Goal: Information Seeking & Learning: Learn about a topic

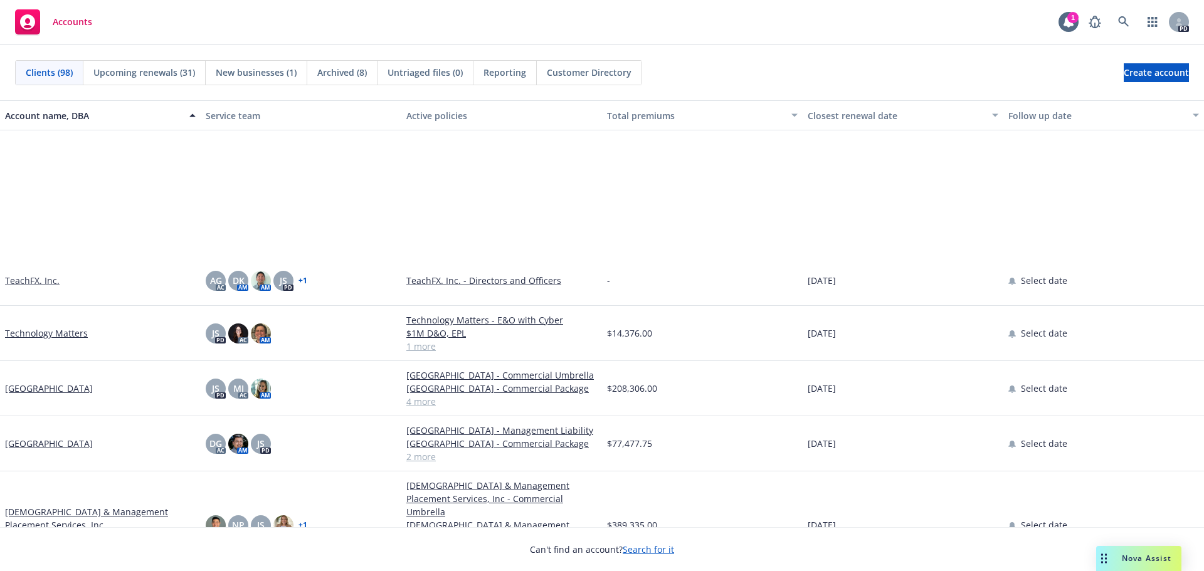
scroll to position [4390, 0]
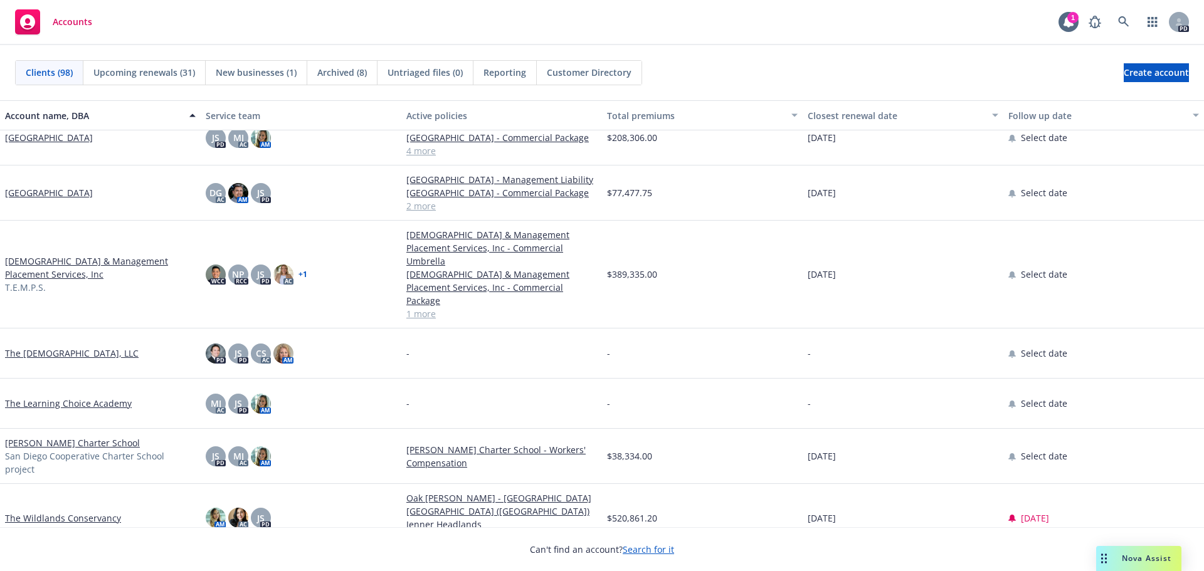
click at [40, 281] on link "[DEMOGRAPHIC_DATA] & Management Placement Services, Inc" at bounding box center [100, 268] width 191 height 26
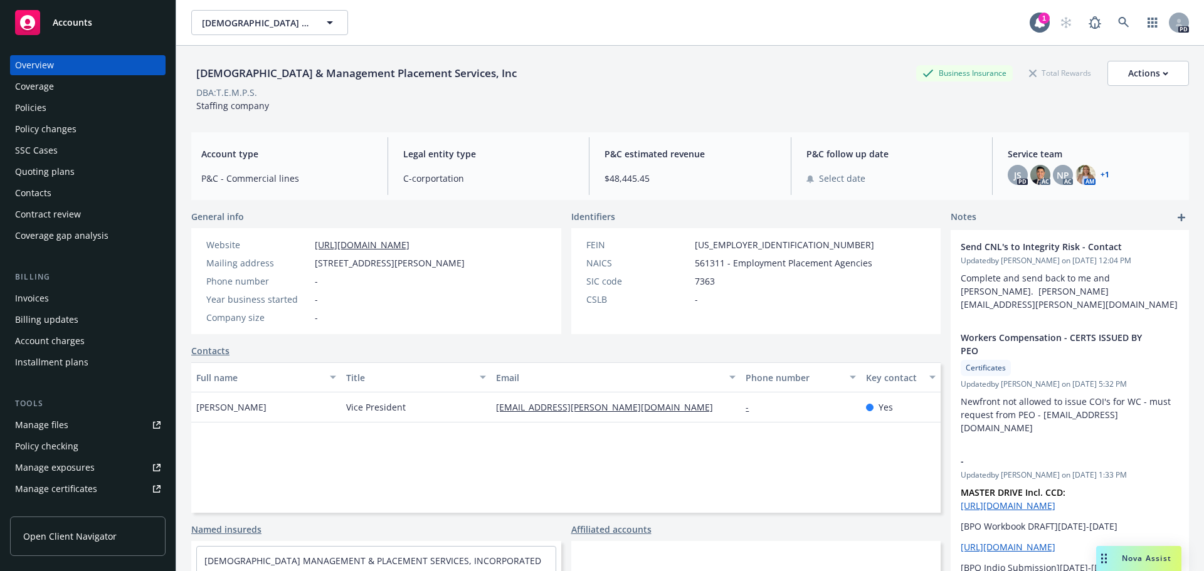
click at [57, 106] on div "Policies" at bounding box center [88, 108] width 146 height 20
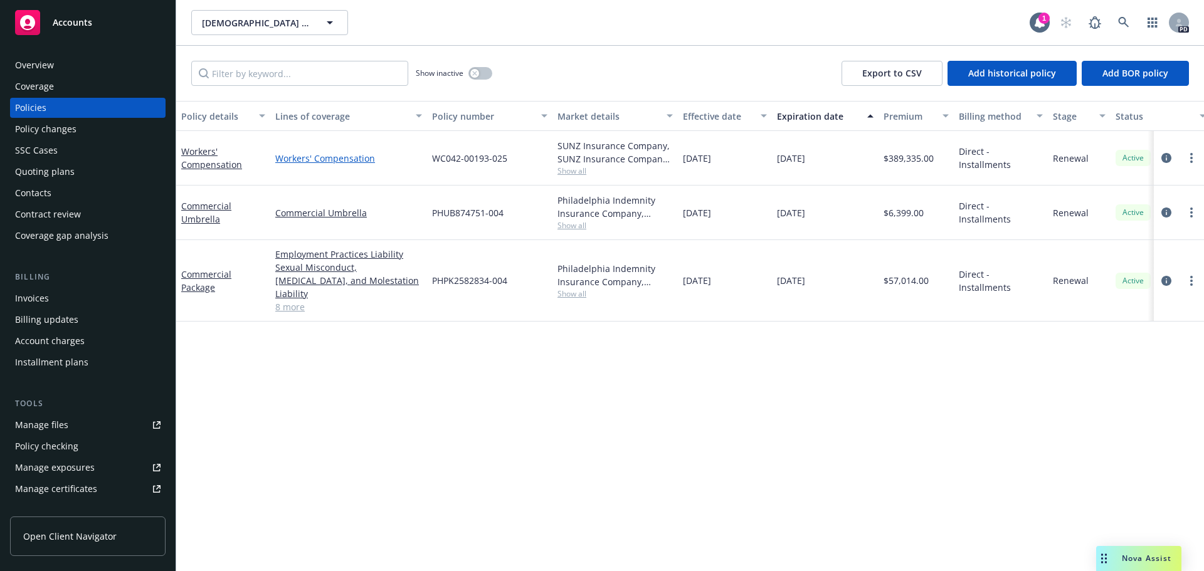
click at [336, 152] on link "Workers' Compensation" at bounding box center [348, 158] width 147 height 13
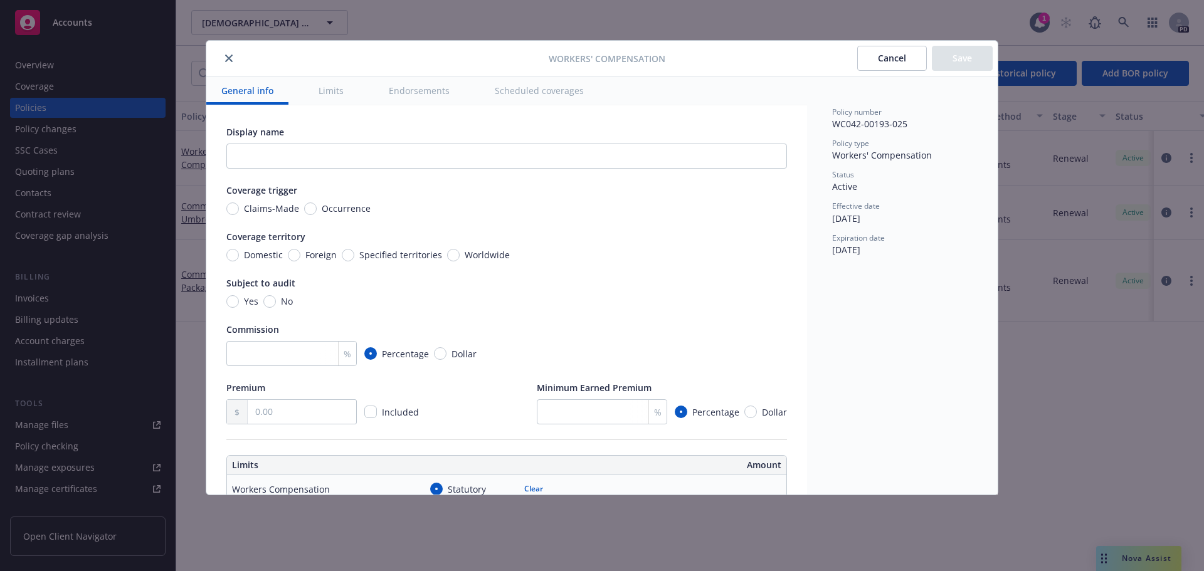
click at [233, 69] on div "Workers' Compensation Cancel Save" at bounding box center [602, 59] width 792 height 36
click at [232, 61] on icon "close" at bounding box center [229, 59] width 8 height 8
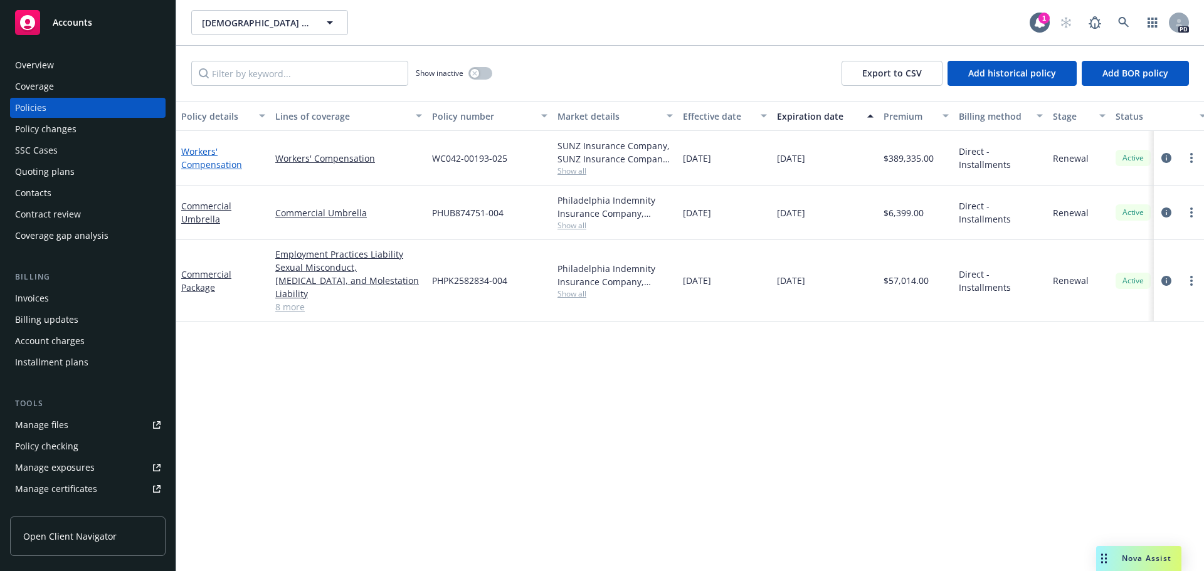
click at [199, 154] on link "Workers' Compensation" at bounding box center [211, 158] width 61 height 25
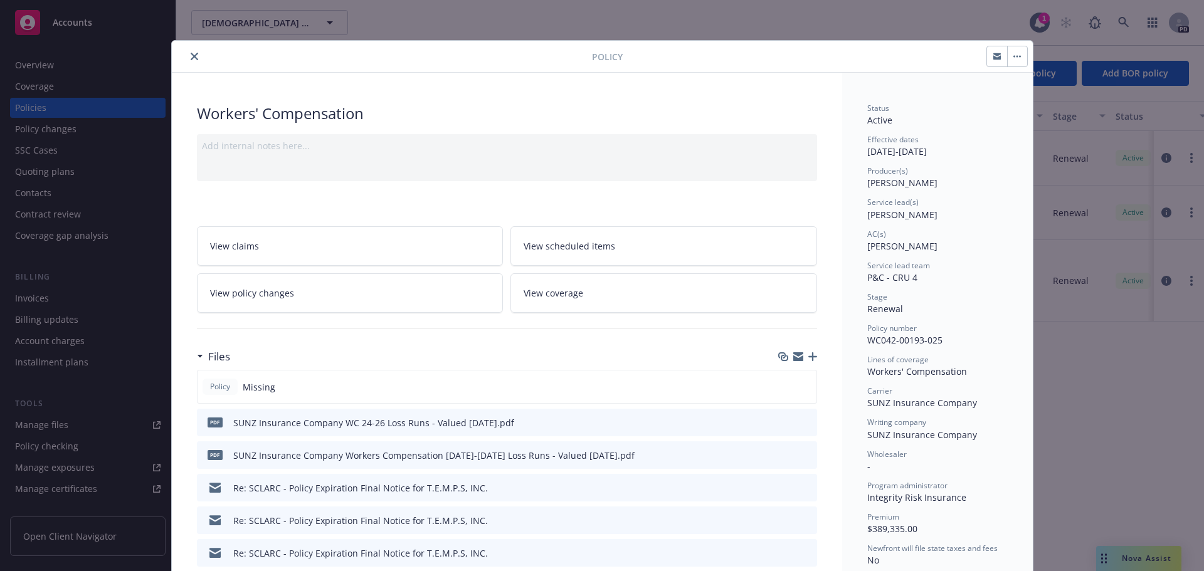
click at [191, 55] on icon "close" at bounding box center [195, 57] width 8 height 8
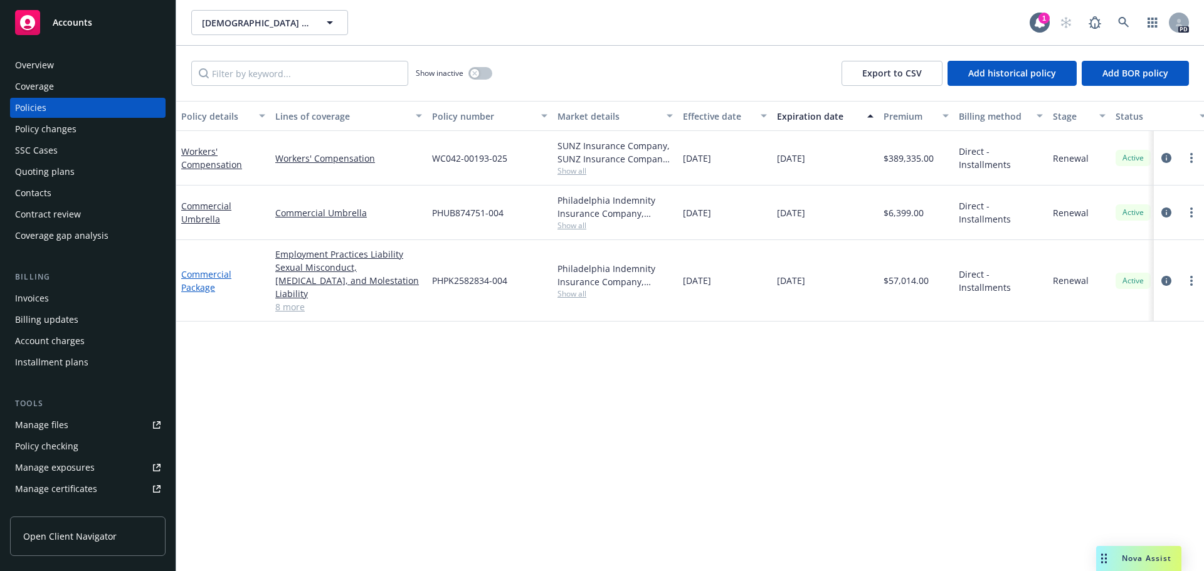
click at [199, 280] on link "Commercial Package" at bounding box center [206, 280] width 50 height 25
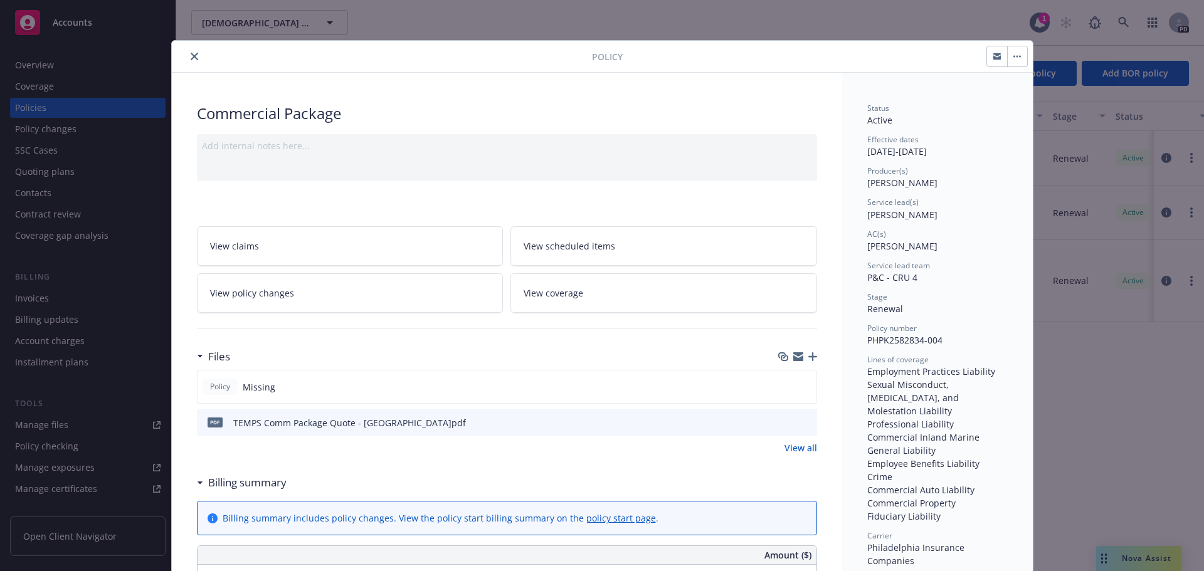
click at [191, 53] on icon "close" at bounding box center [195, 57] width 8 height 8
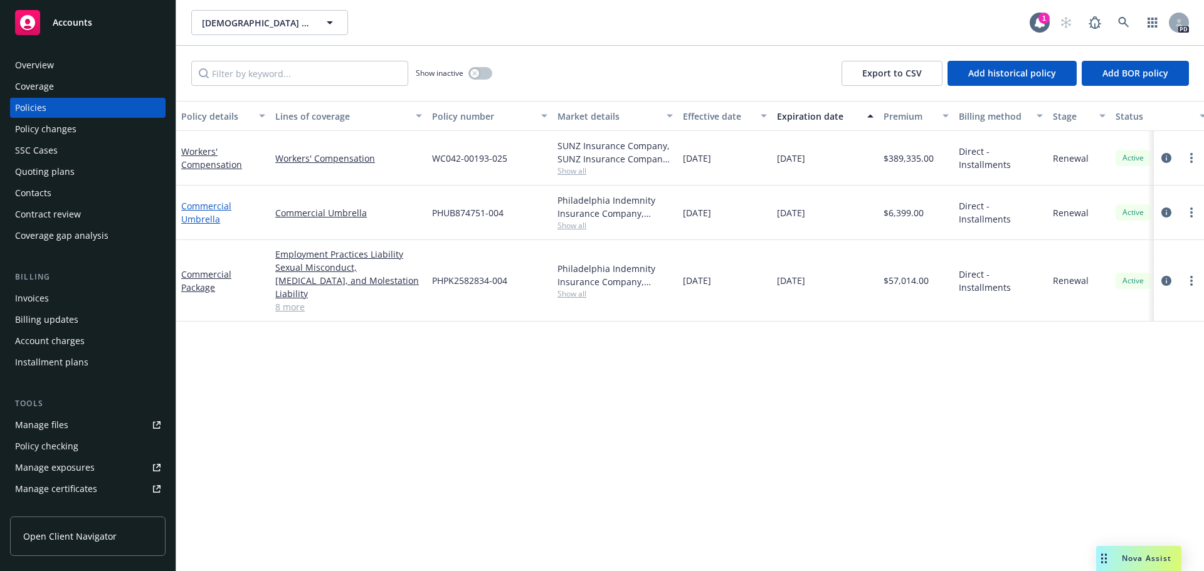
click at [199, 205] on link "Commercial Umbrella" at bounding box center [206, 212] width 50 height 25
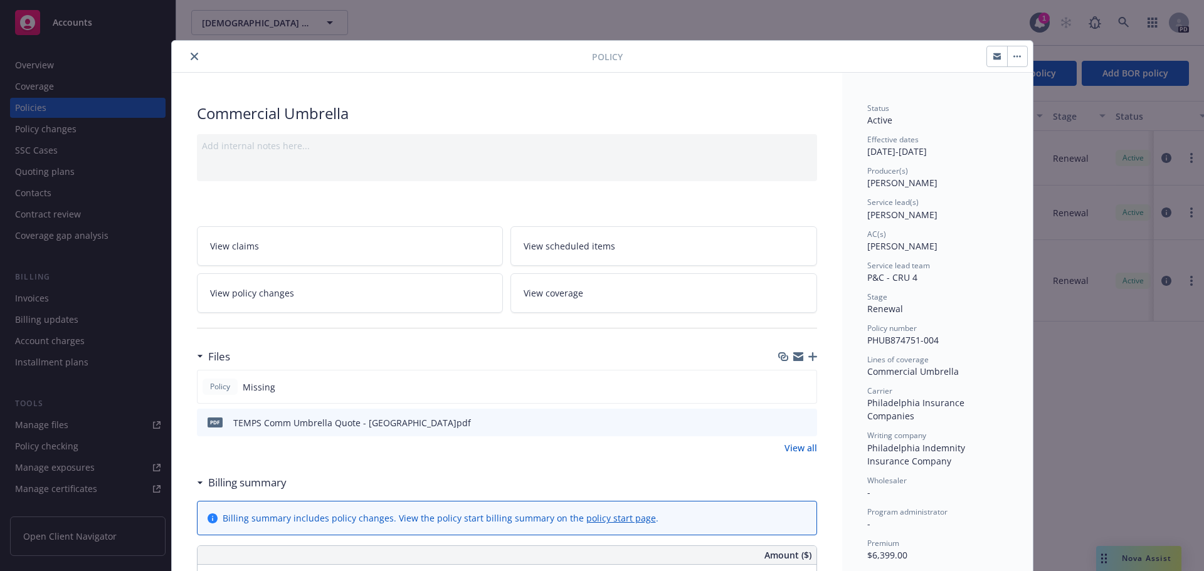
click at [195, 58] on button "close" at bounding box center [194, 56] width 15 height 15
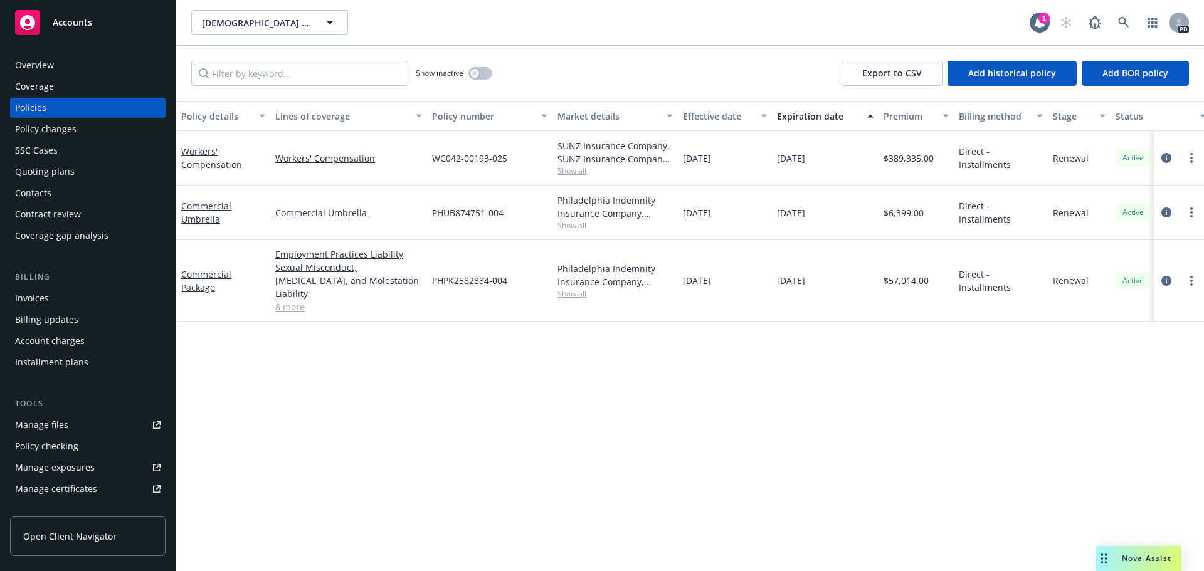
click at [50, 65] on div "Overview" at bounding box center [34, 65] width 39 height 20
